Goal: Transaction & Acquisition: Obtain resource

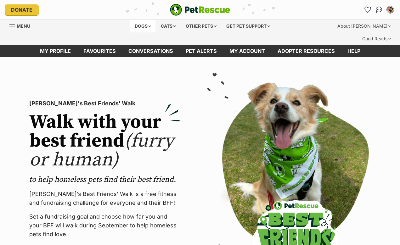
click at [138, 27] on div "Dogs" at bounding box center [142, 26] width 25 height 13
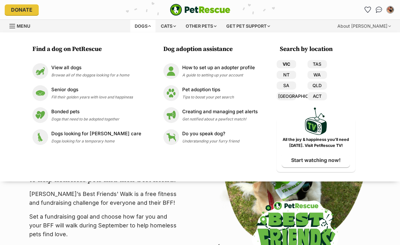
click at [276, 67] on link "VIC" at bounding box center [285, 64] width 19 height 8
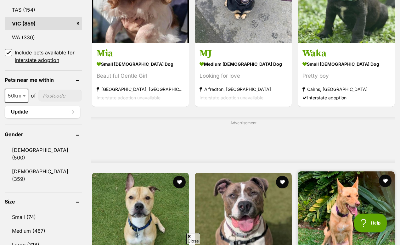
scroll to position [466, 0]
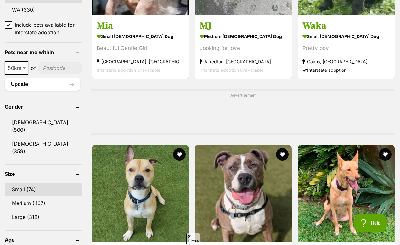
click at [24, 183] on link "Small (74)" at bounding box center [43, 189] width 77 height 13
